Goal: Navigation & Orientation: Find specific page/section

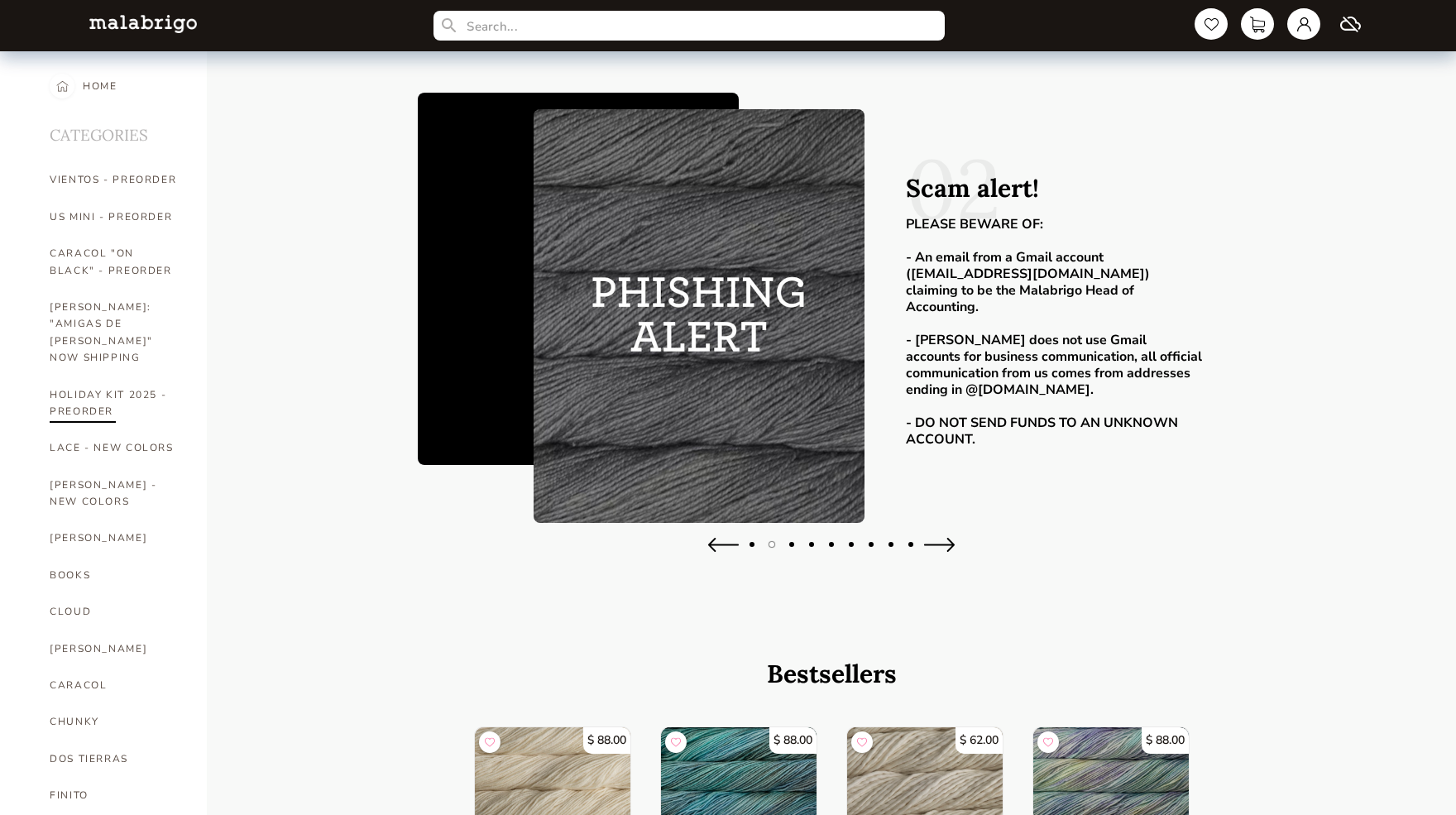
click at [94, 377] on link "HOLIDAY KIT 2025 - PREORDER" at bounding box center [116, 404] width 132 height 54
select select "INDEX"
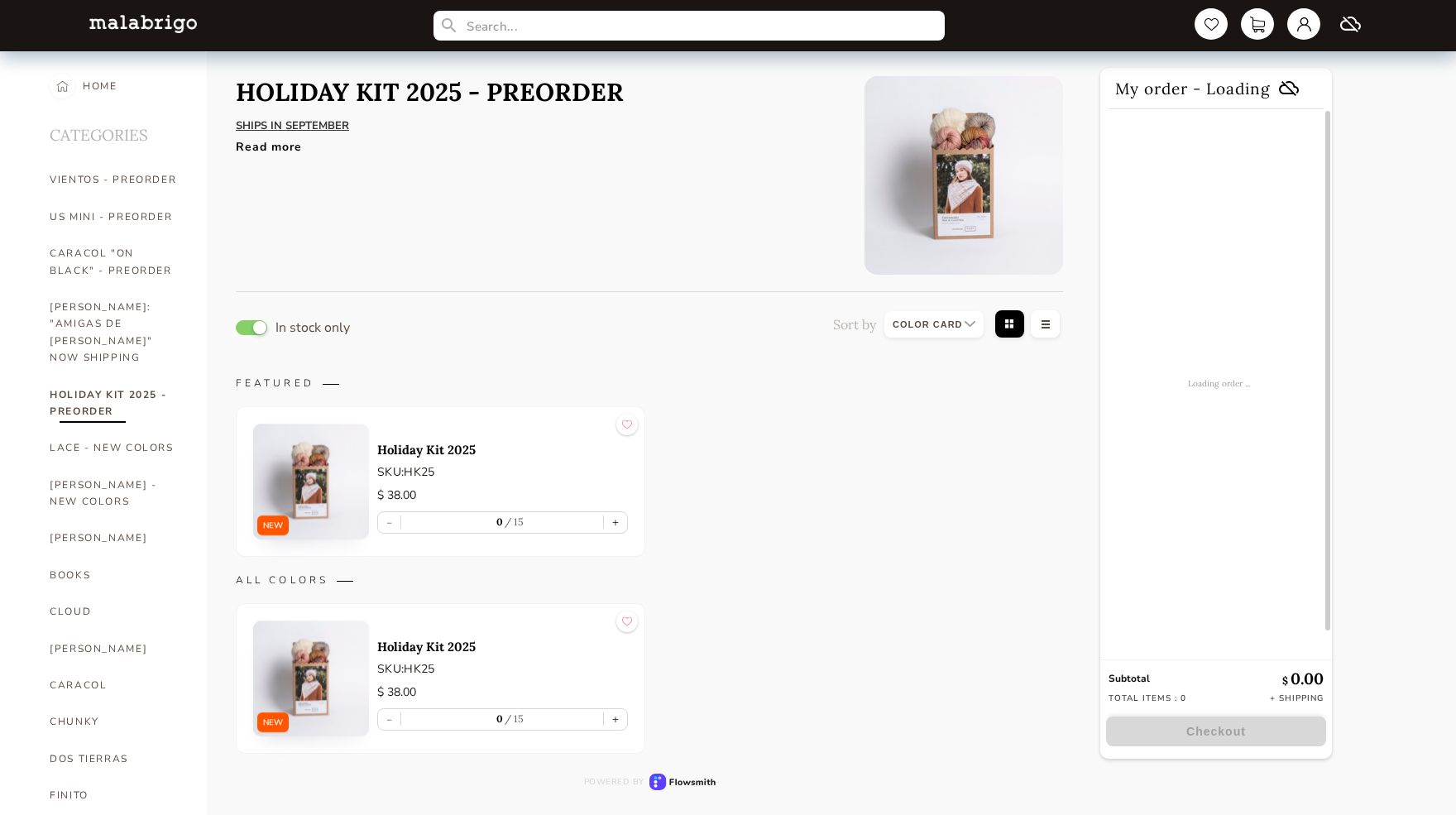
click at [316, 470] on img at bounding box center [311, 481] width 116 height 116
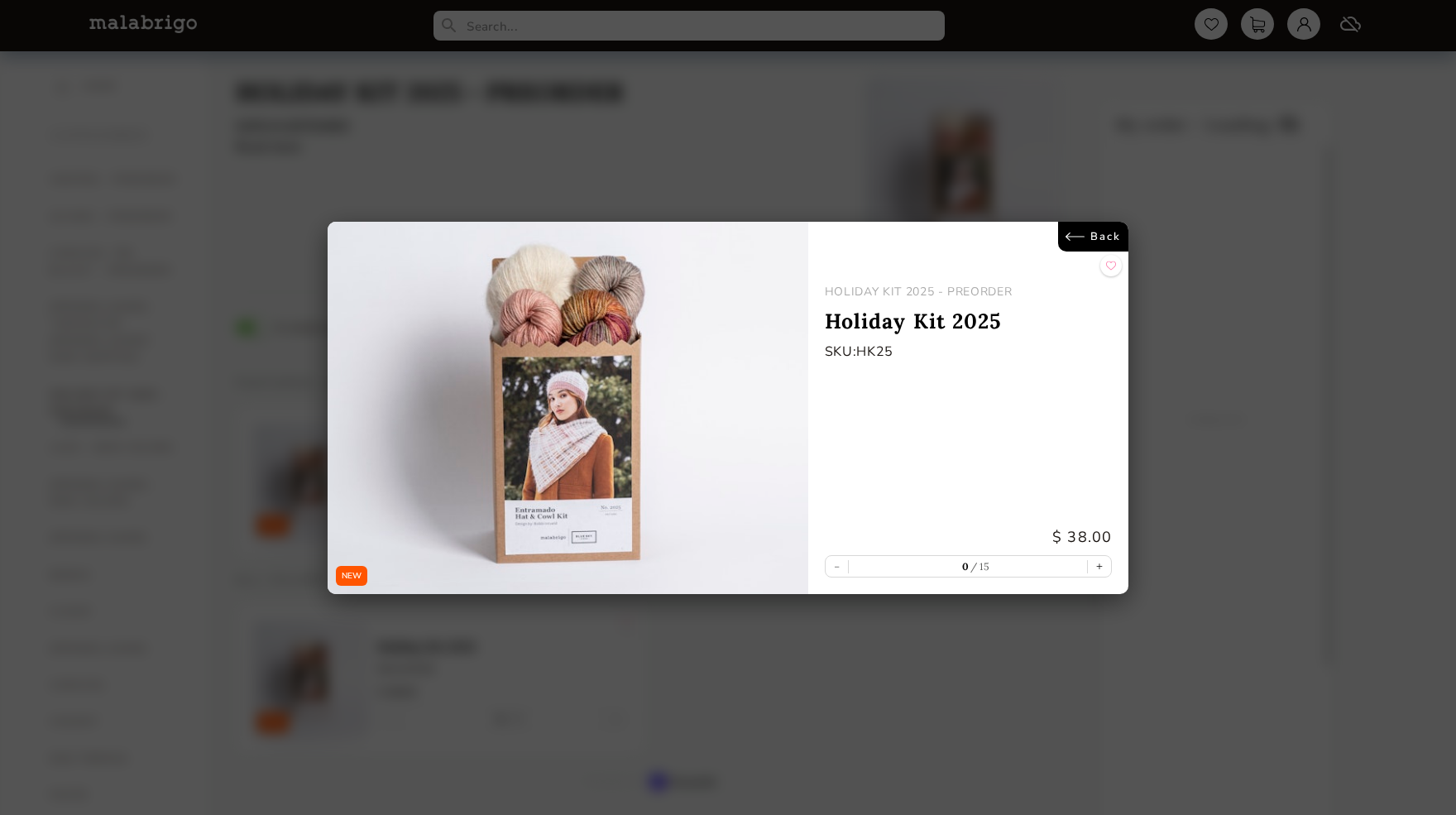
click at [1102, 231] on link "Back" at bounding box center [1093, 237] width 70 height 30
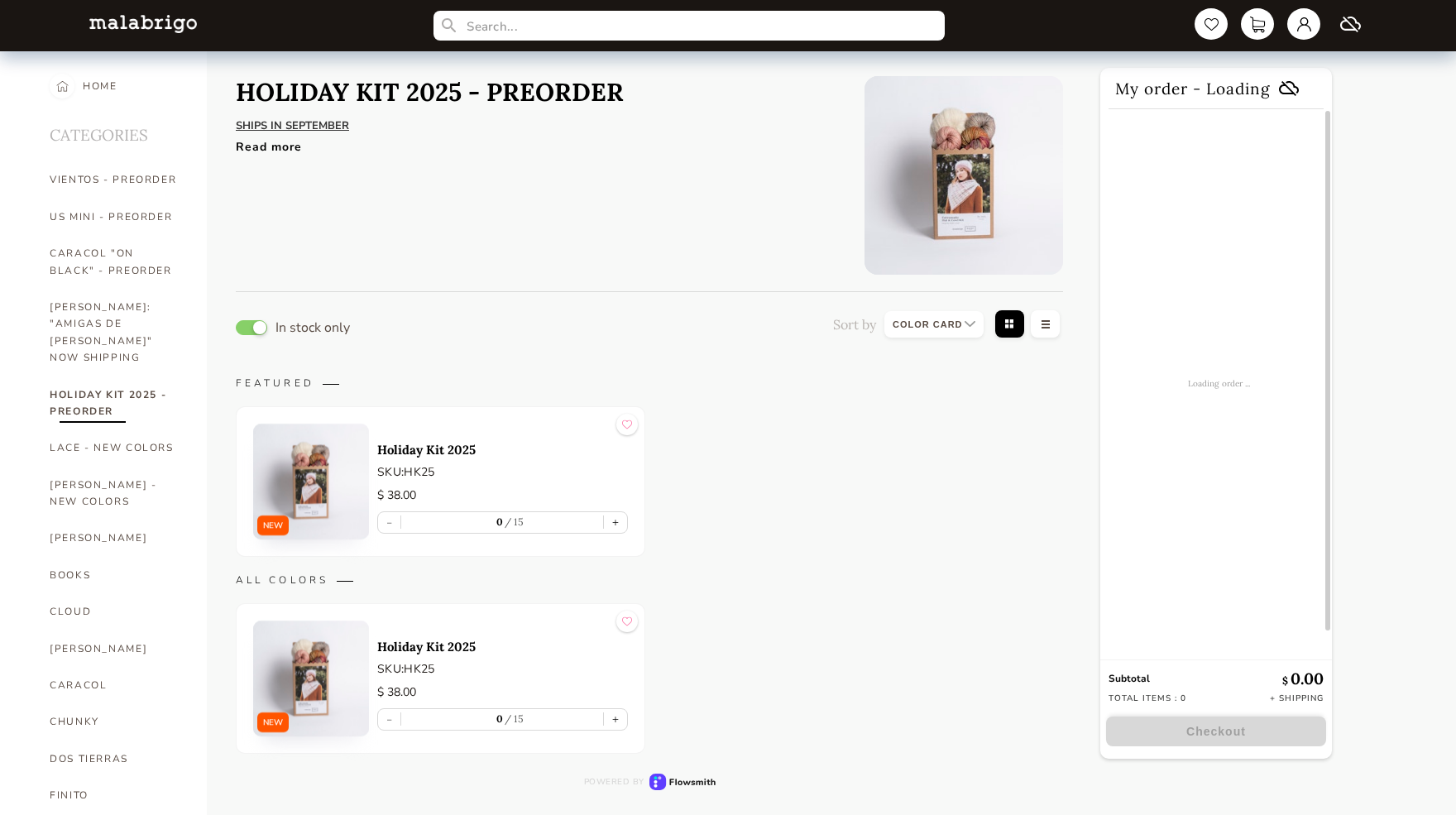
click at [318, 661] on img at bounding box center [311, 678] width 116 height 116
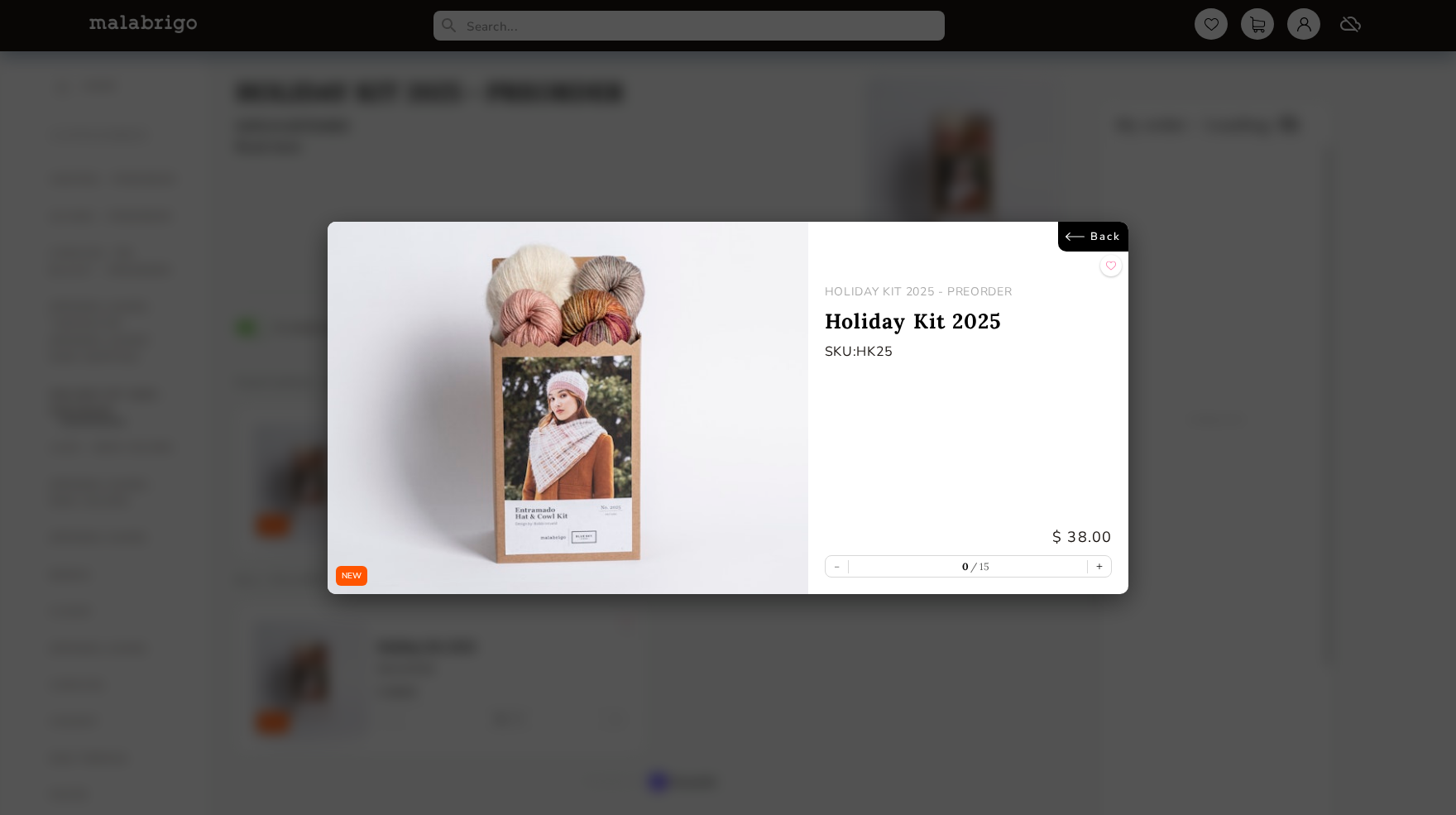
click at [1088, 236] on link "Back" at bounding box center [1093, 237] width 70 height 30
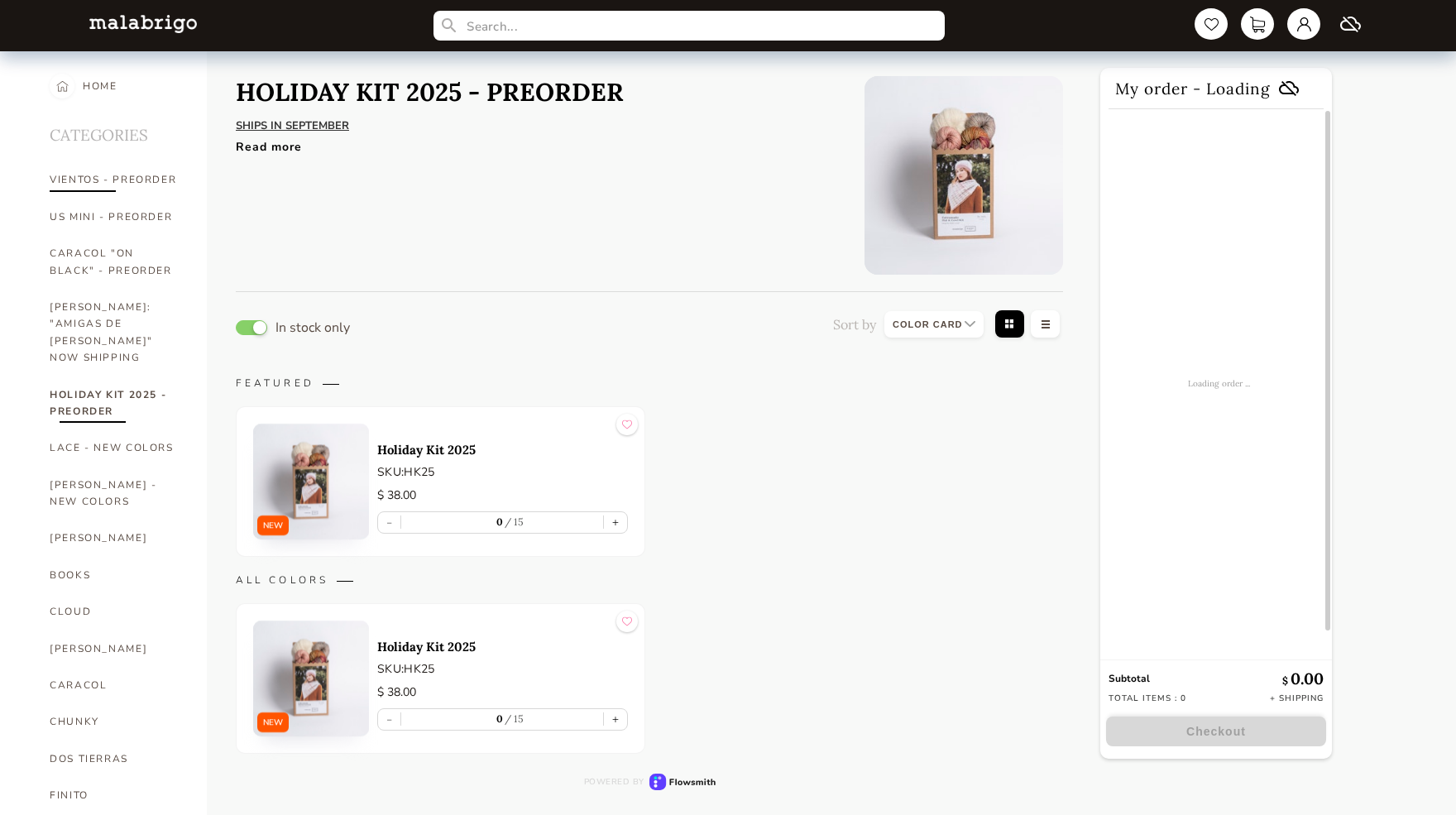
click at [90, 182] on link "VIENTOS - PREORDER" at bounding box center [116, 179] width 132 height 37
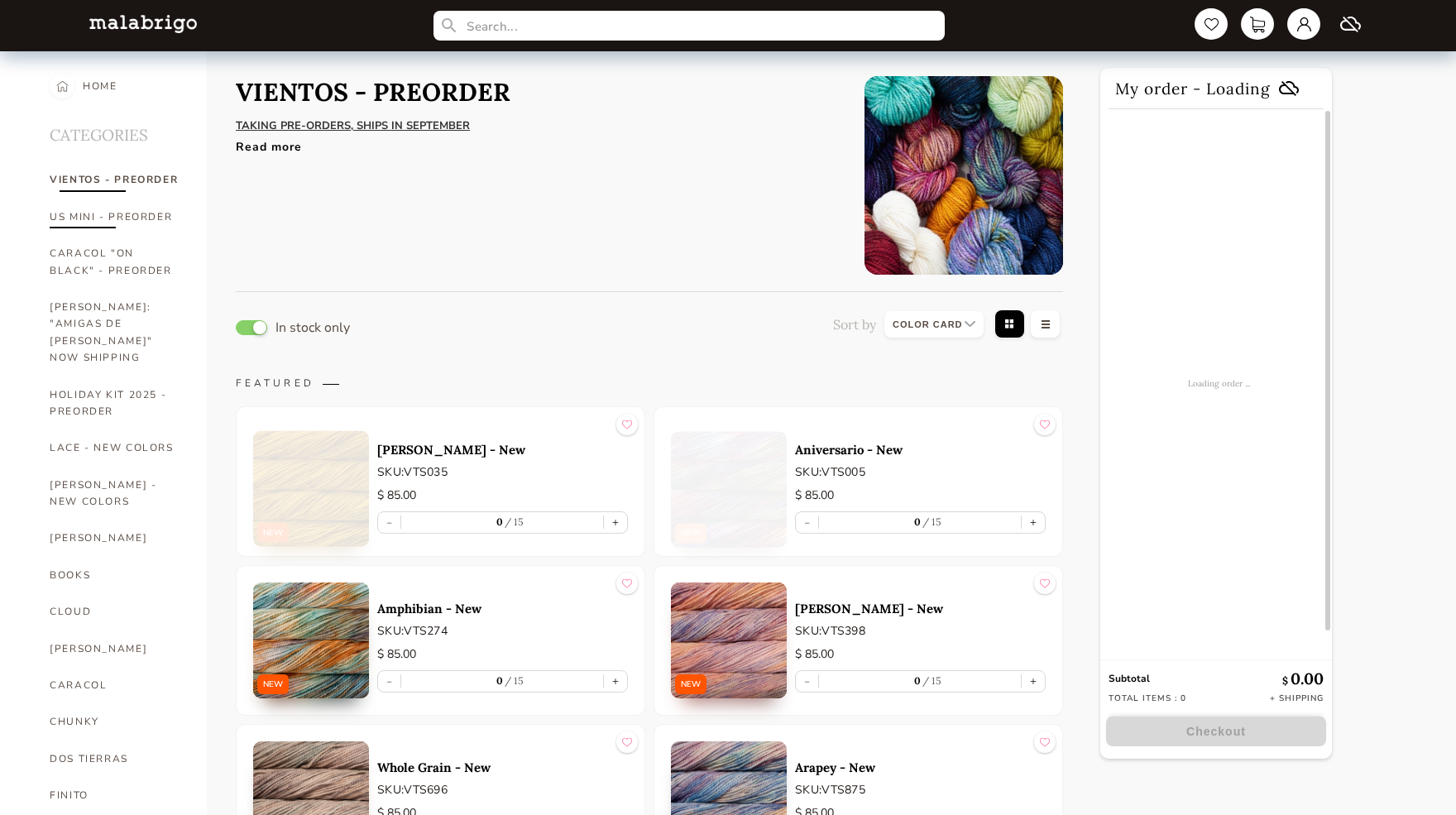
click at [84, 224] on link "US MINI - PREORDER" at bounding box center [116, 217] width 132 height 37
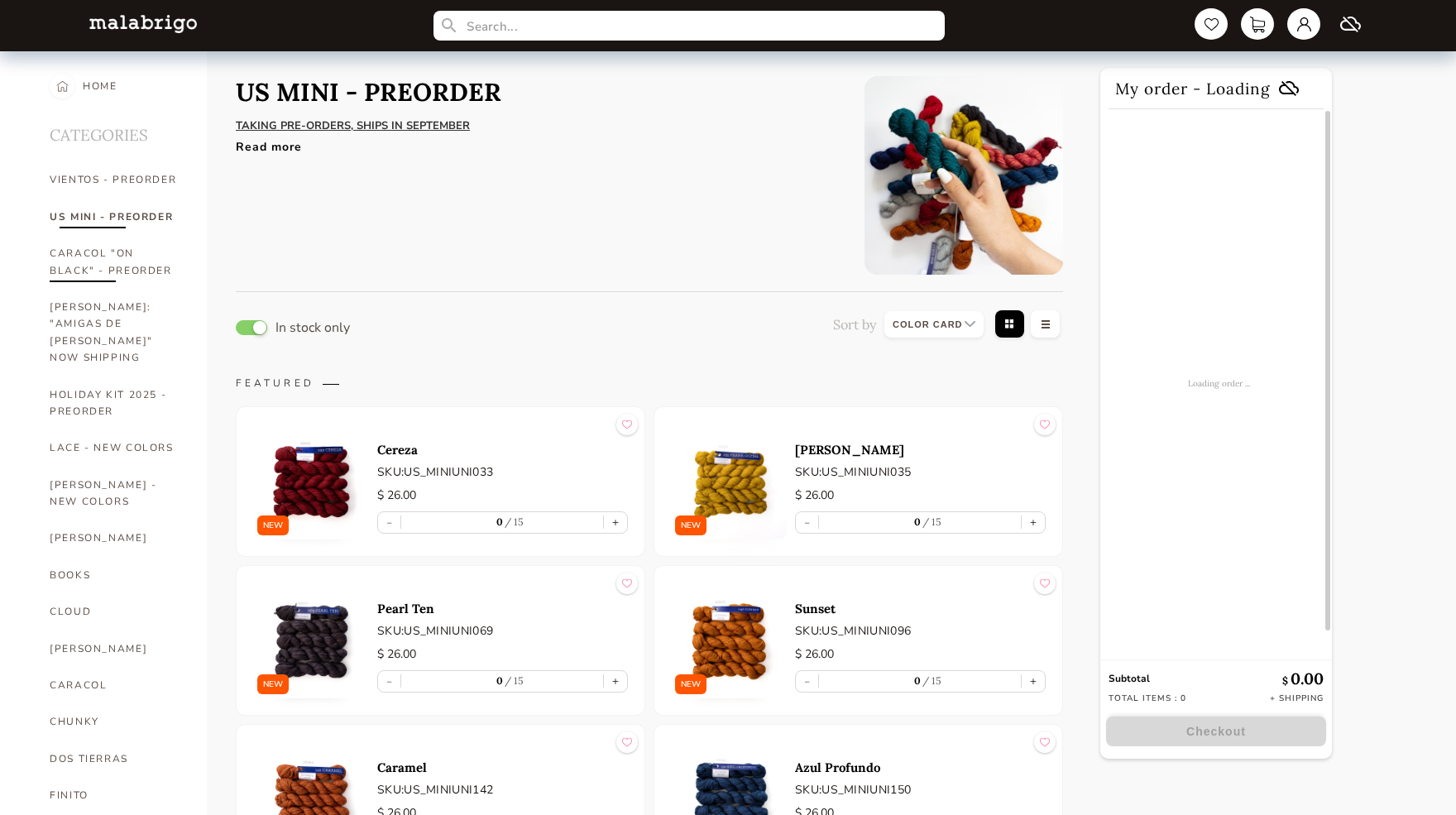
click at [85, 249] on link "CARACOL "ON BLACK" - PREORDER" at bounding box center [116, 262] width 132 height 54
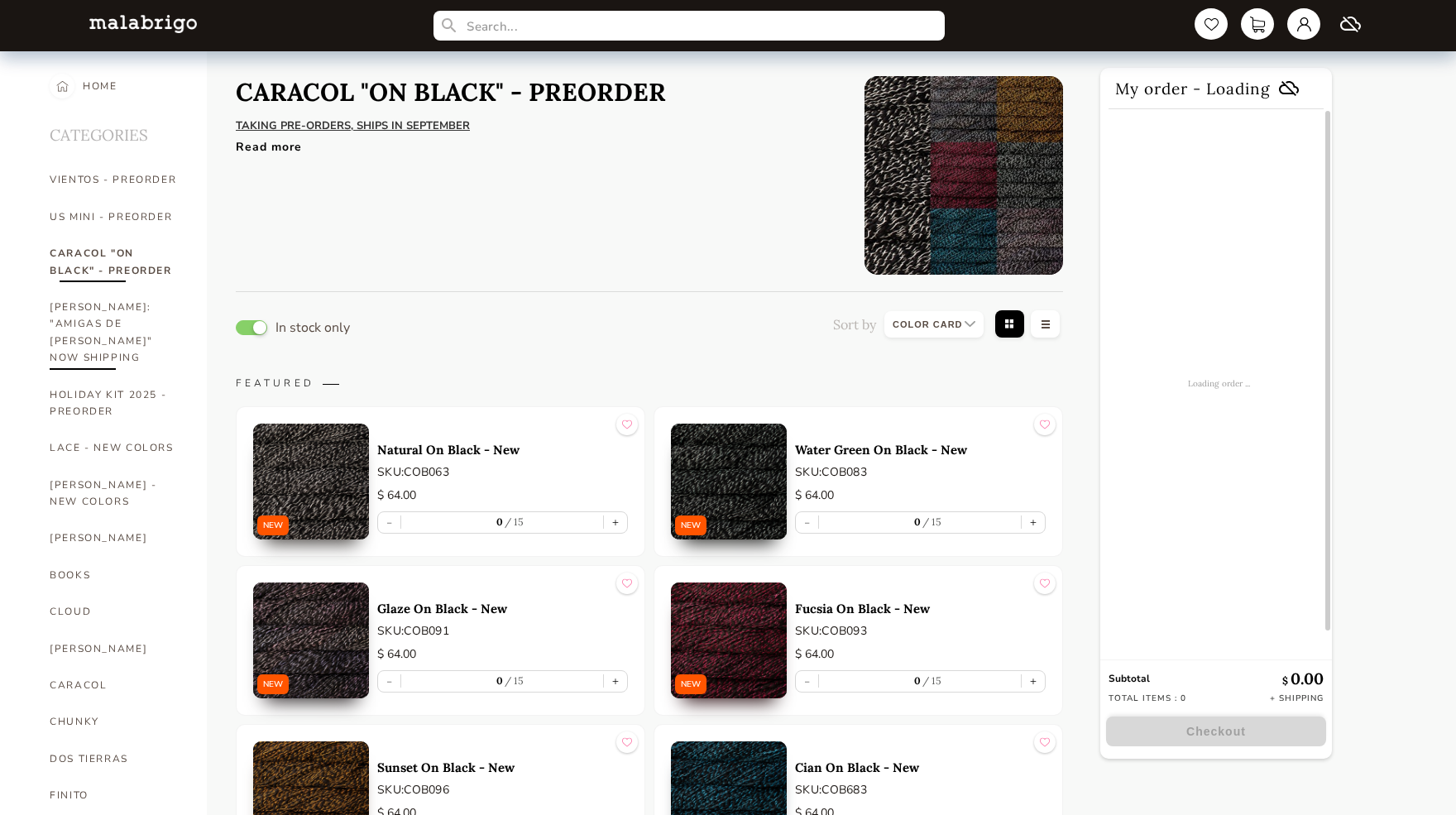
click at [76, 324] on link "[PERSON_NAME]: "AMIGAS DE [PERSON_NAME]" NOW SHIPPING" at bounding box center [116, 332] width 132 height 88
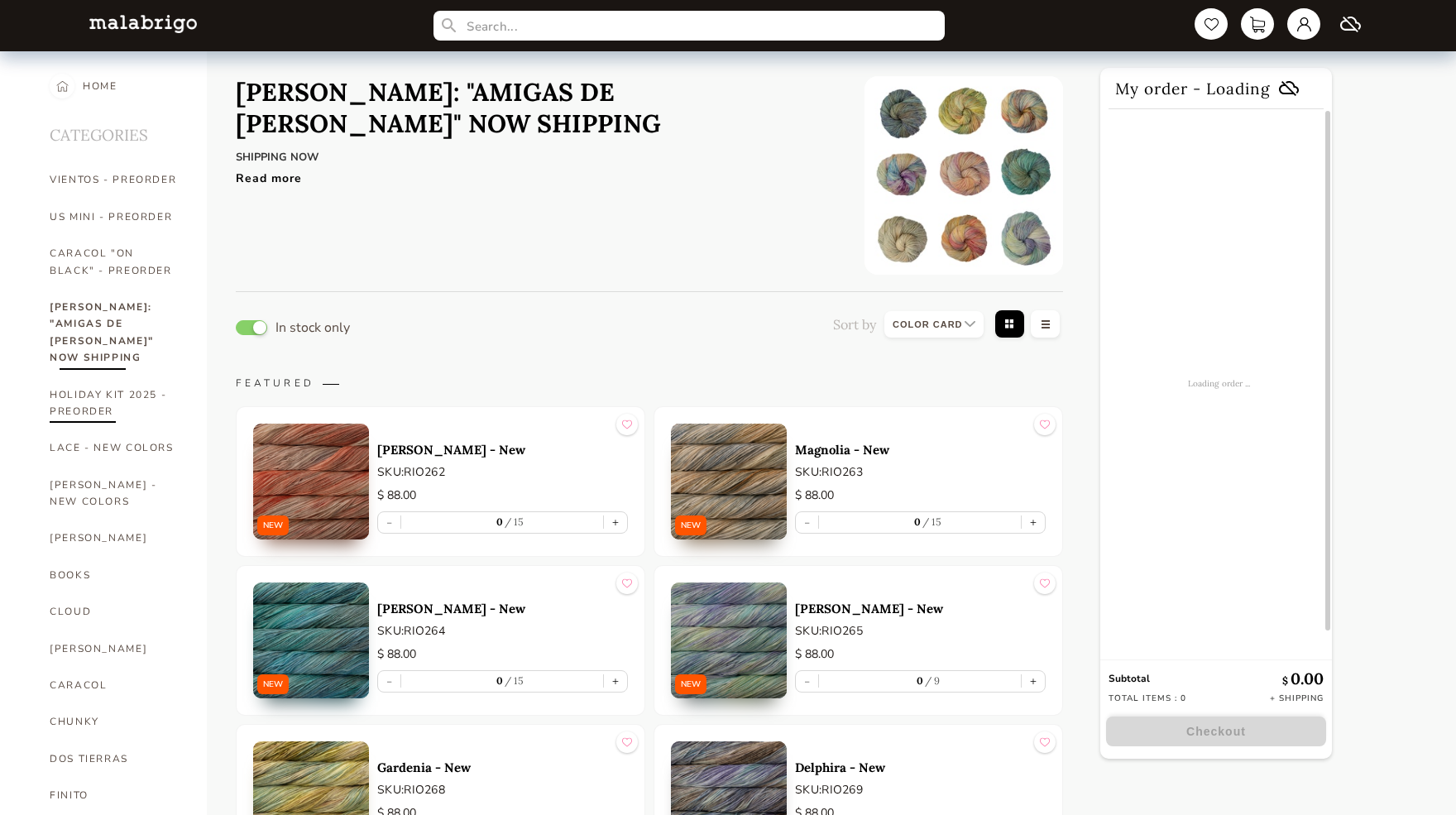
click at [77, 395] on link "HOLIDAY KIT 2025 - PREORDER" at bounding box center [116, 404] width 132 height 54
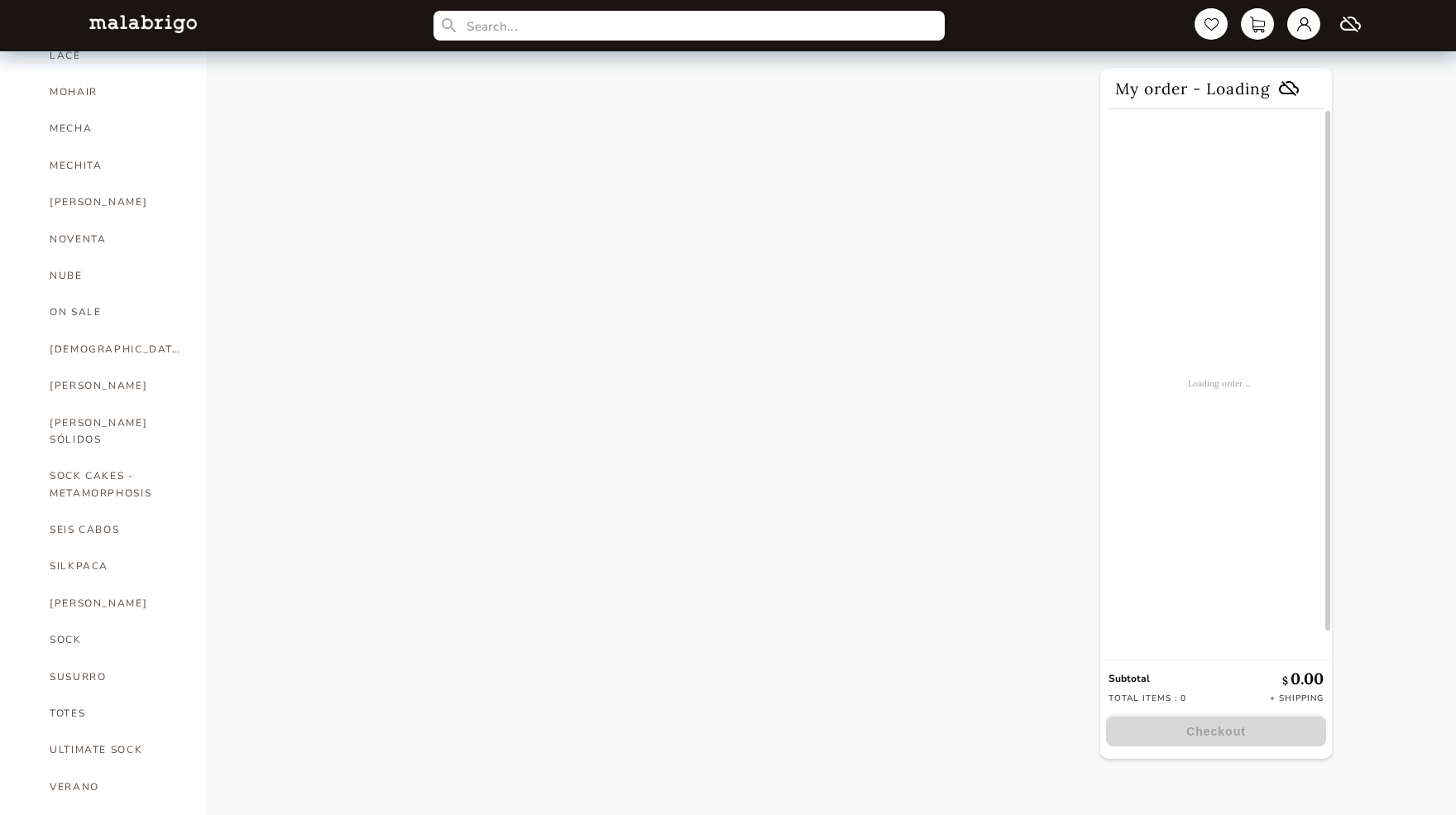
scroll to position [776, 0]
